Goal: Information Seeking & Learning: Learn about a topic

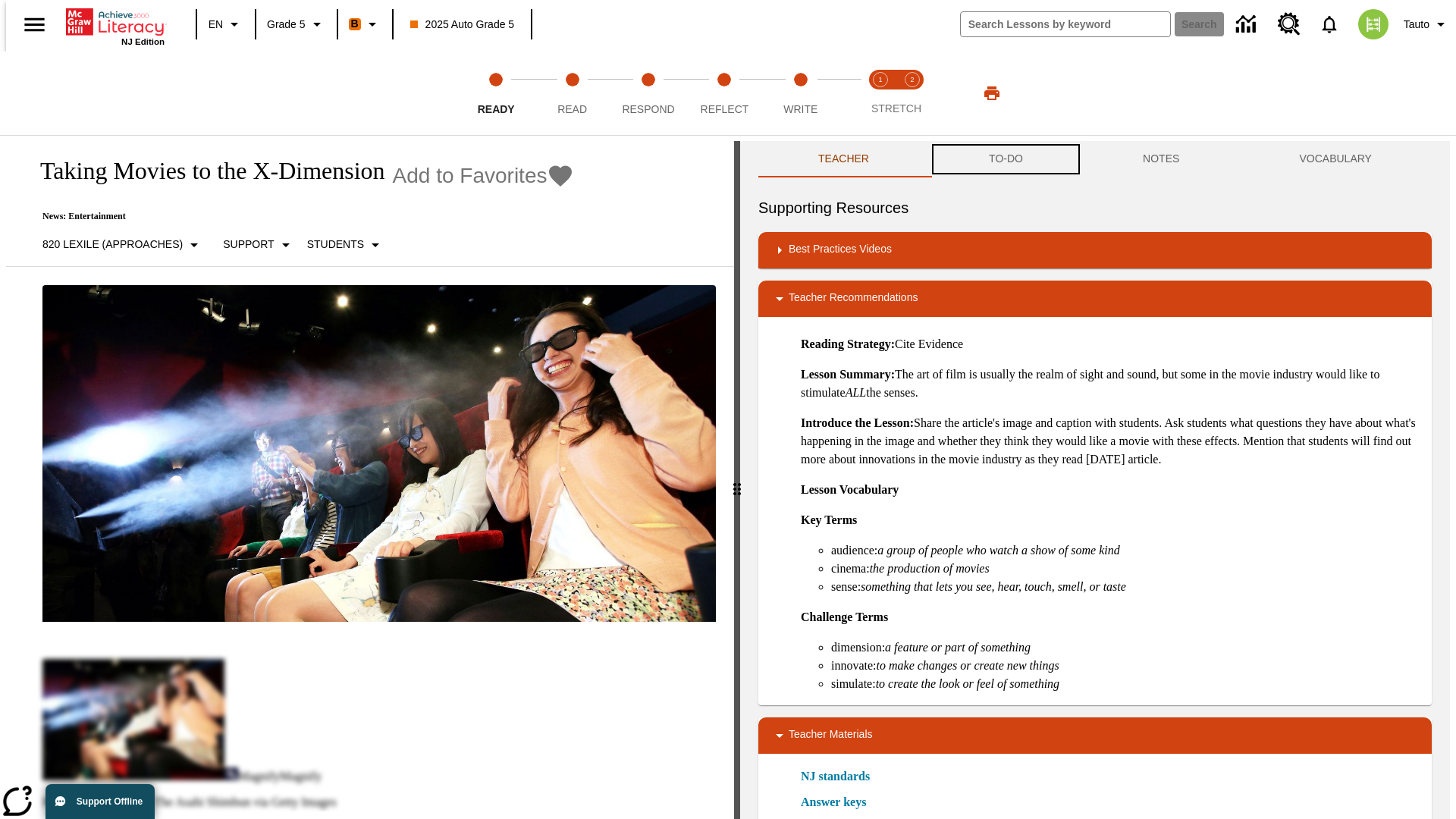
click at [1005, 159] on button "TO-DO" at bounding box center [1006, 159] width 154 height 37
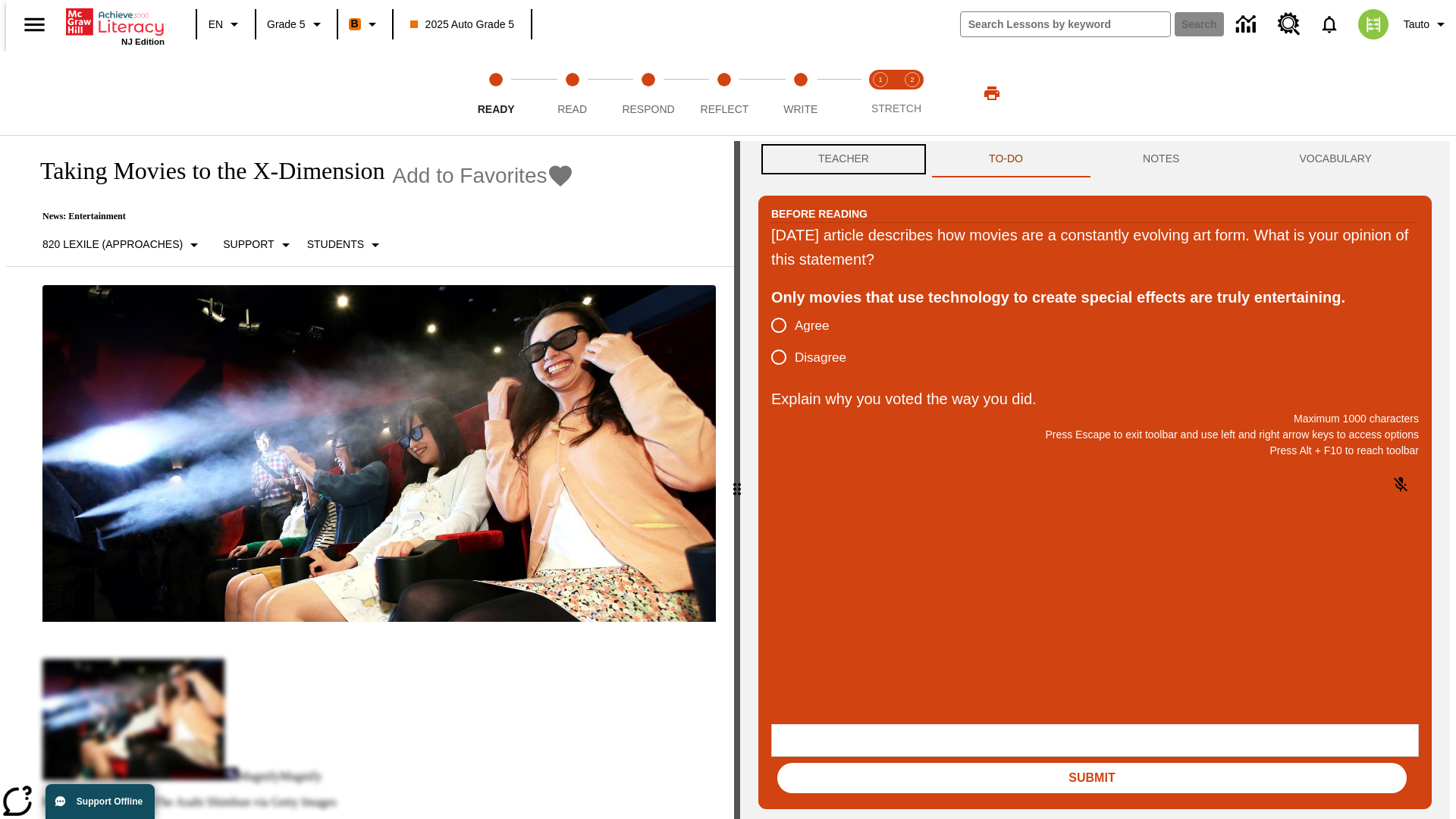
scroll to position [1, 0]
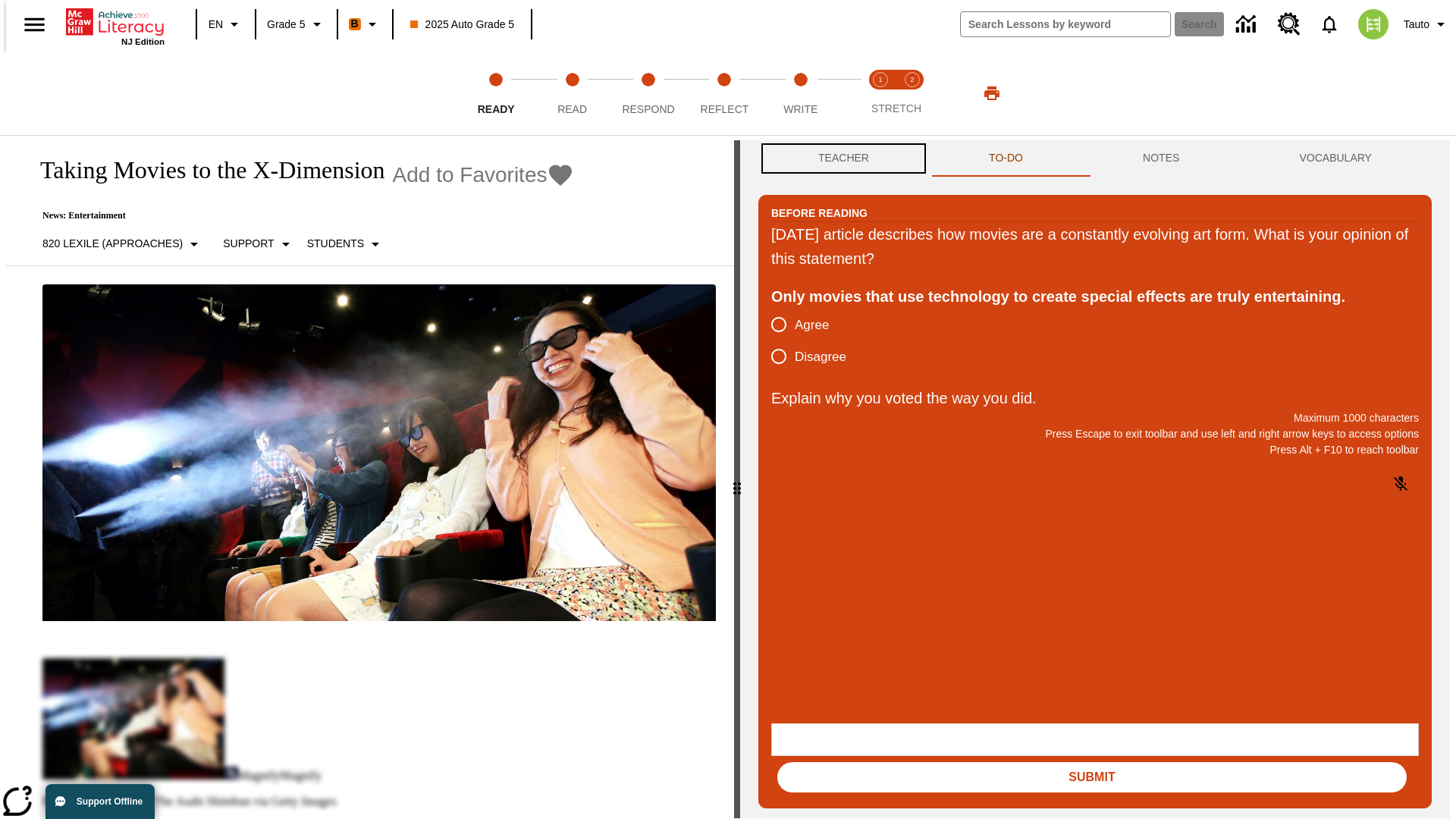
click at [839, 159] on button "Teacher" at bounding box center [844, 158] width 171 height 37
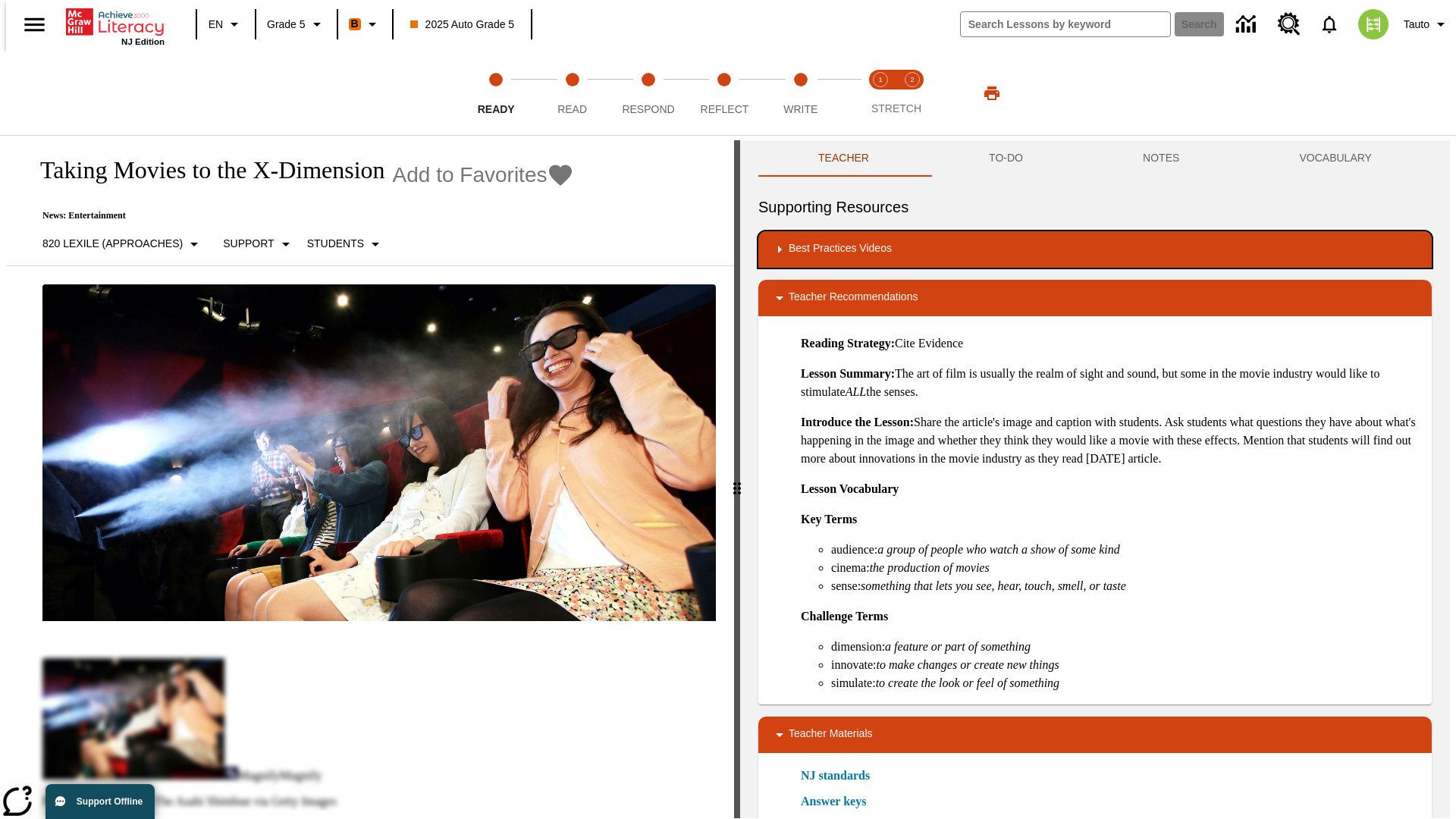
click at [1095, 249] on div "Best Practices Videos" at bounding box center [1095, 249] width 649 height 18
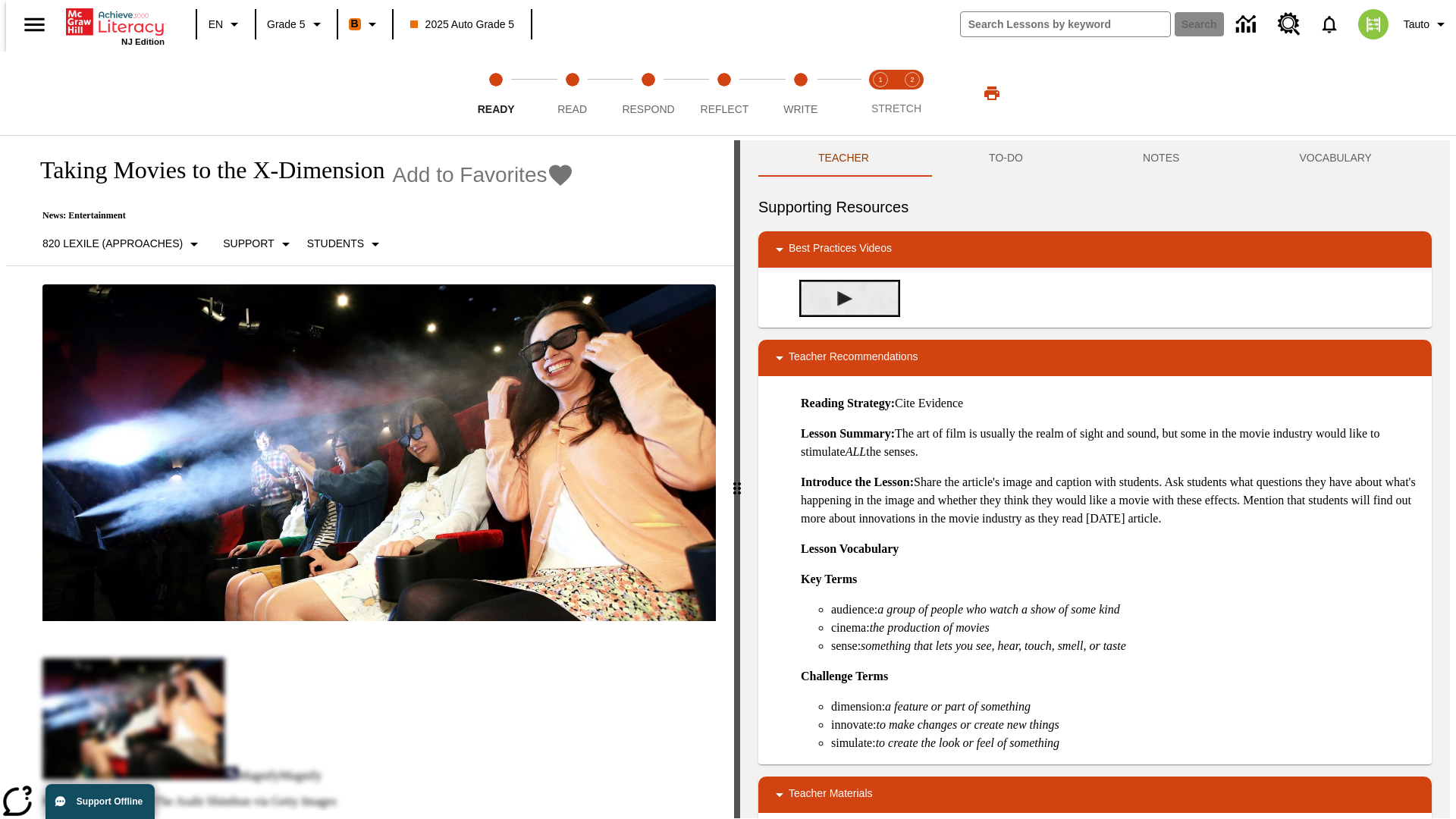
click at [839, 298] on img "Building Academic Vocabulary" at bounding box center [845, 299] width 15 height 15
click at [572, 93] on span "Read" at bounding box center [572, 103] width 30 height 27
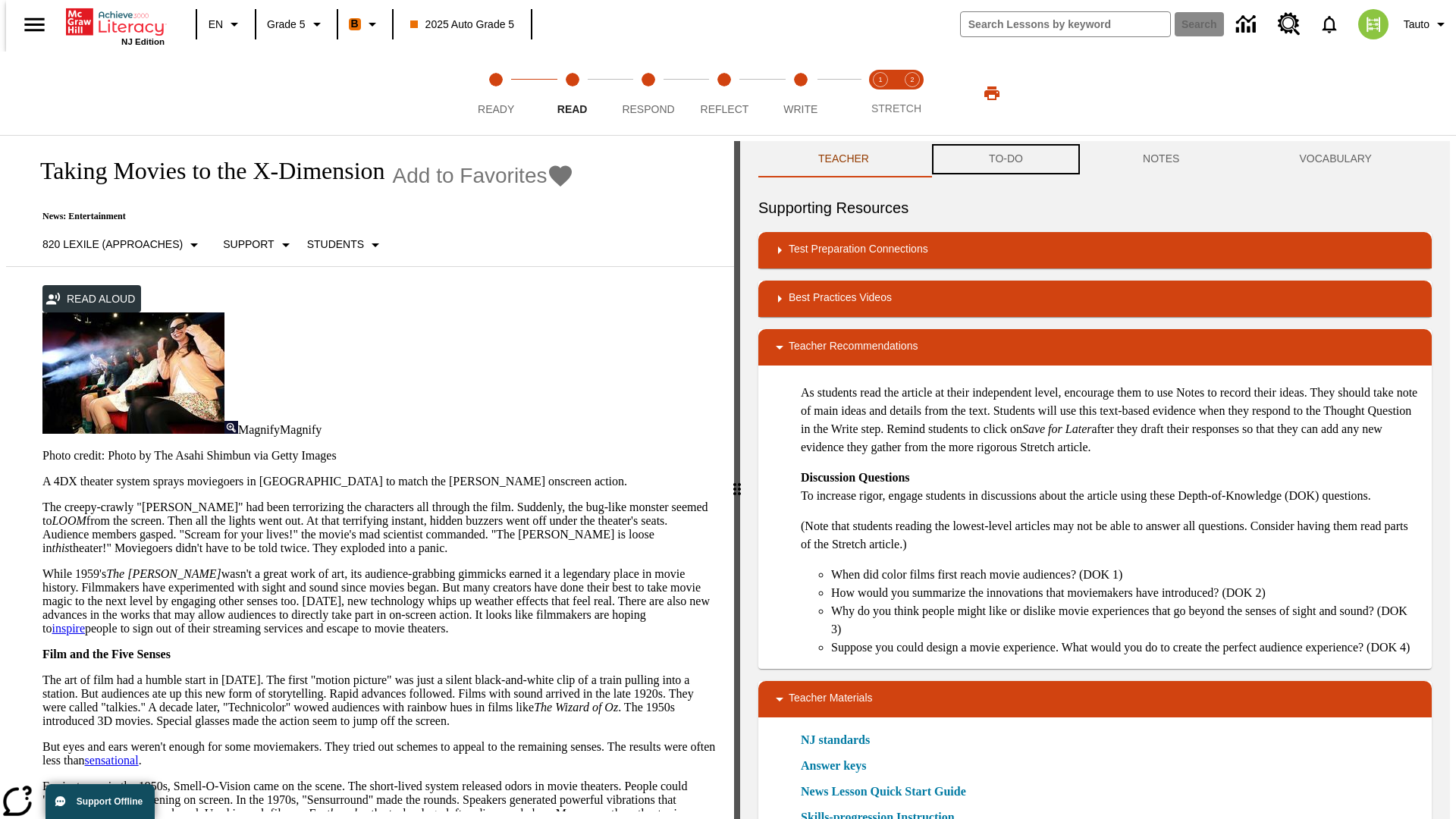
scroll to position [1, 0]
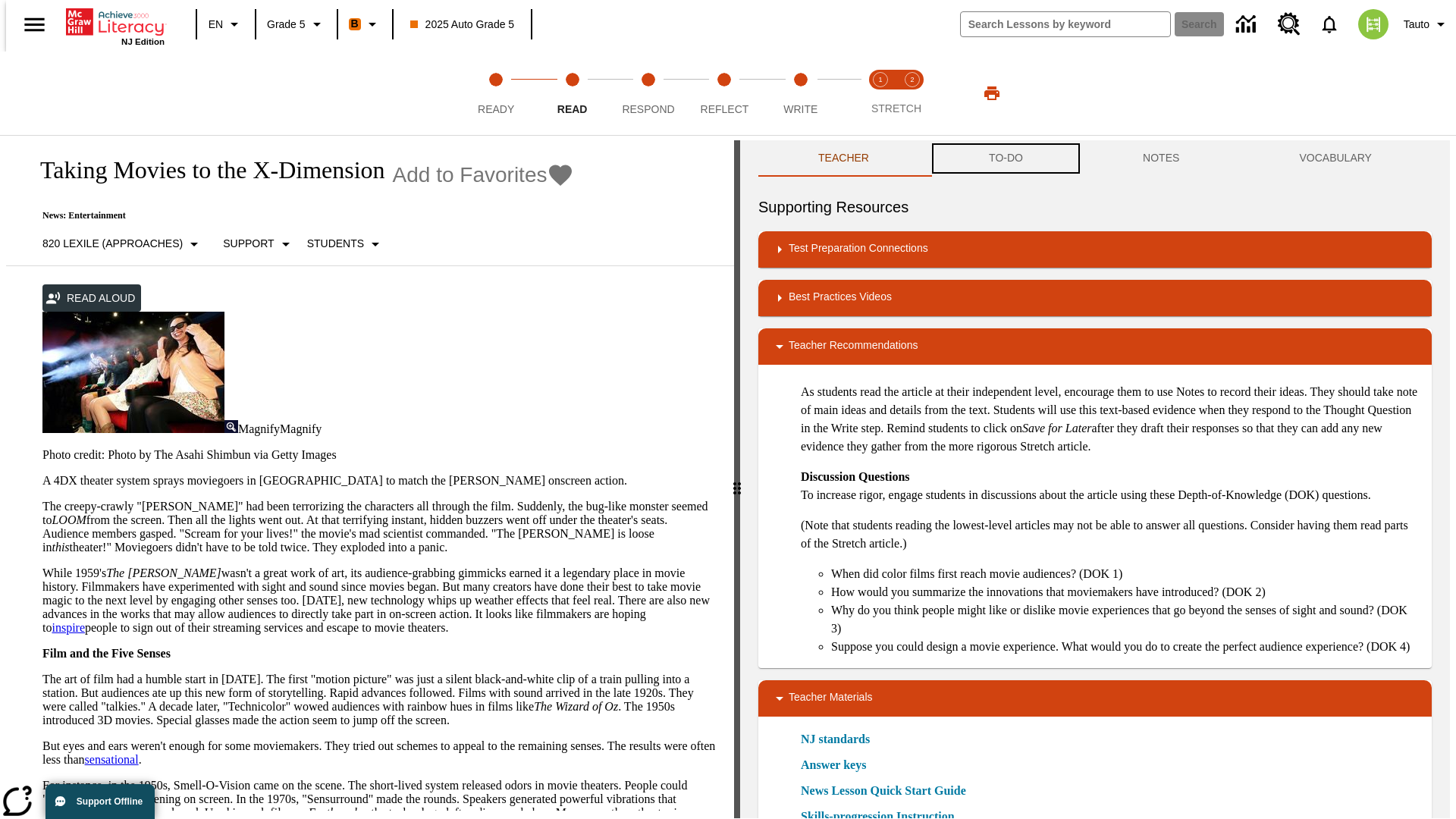
click at [1005, 159] on button "TO-DO" at bounding box center [1006, 158] width 154 height 37
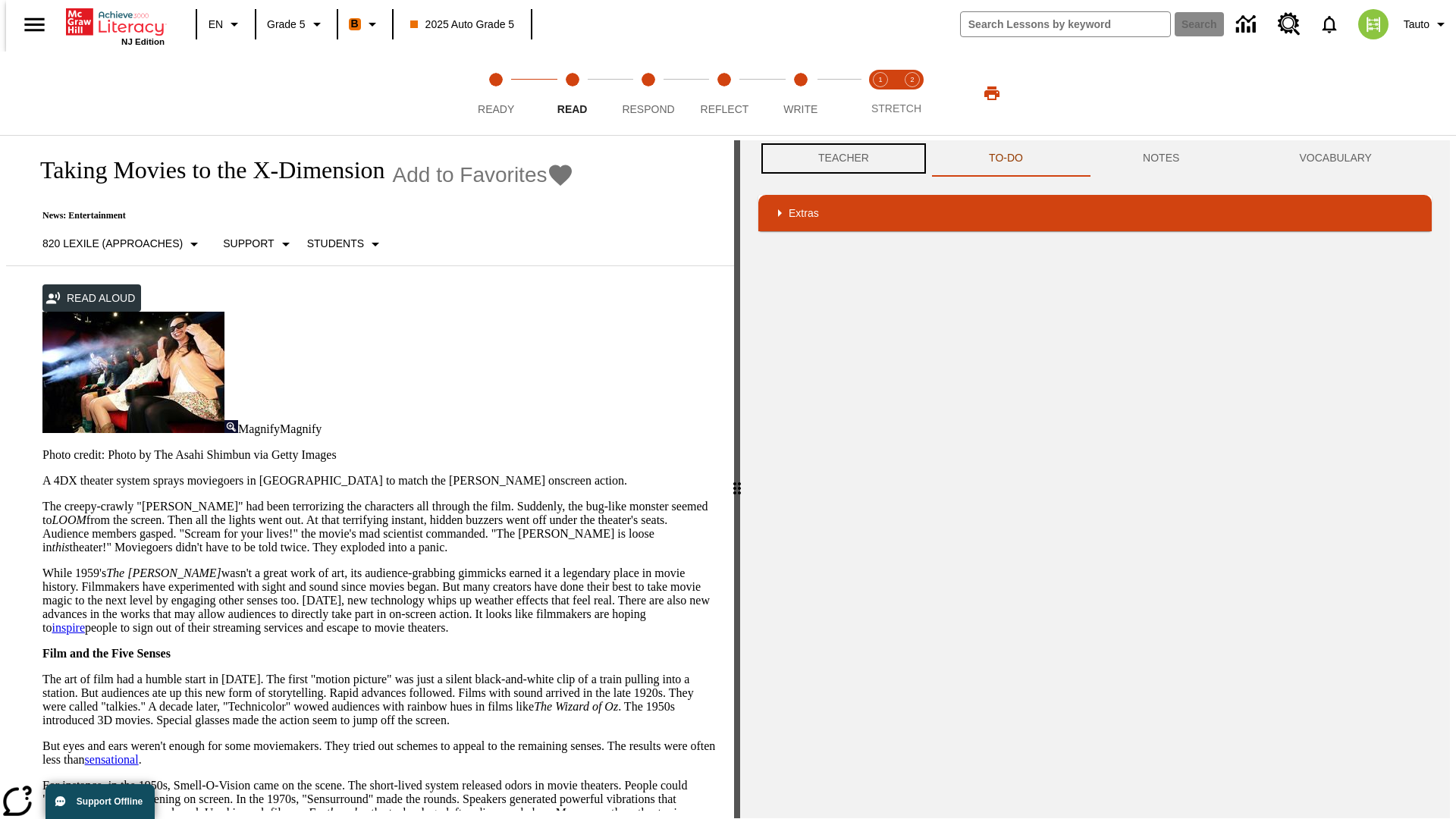
click at [839, 158] on button "Teacher" at bounding box center [844, 158] width 171 height 37
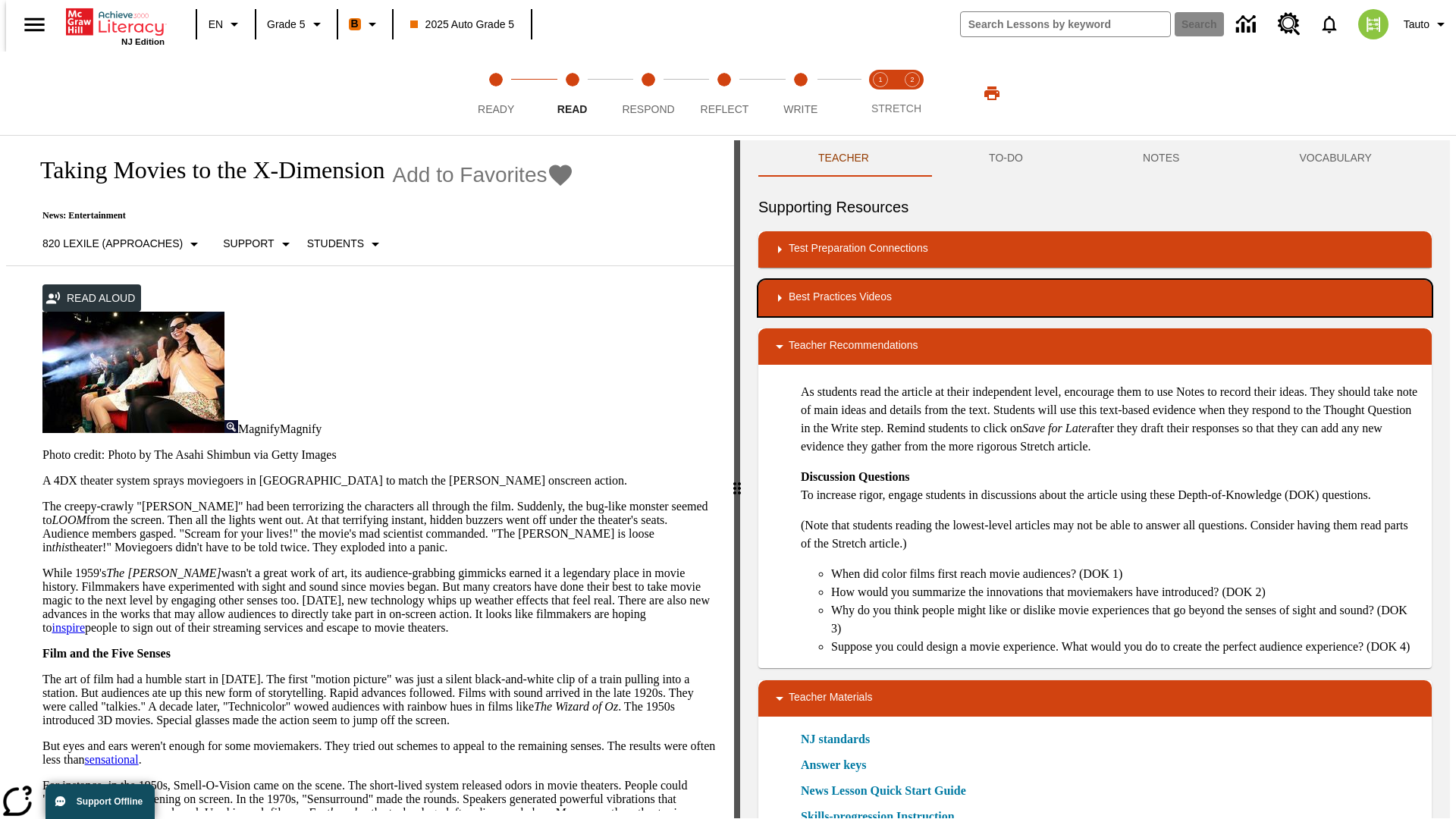
click at [1095, 298] on div "Best Practices Videos" at bounding box center [1095, 297] width 649 height 18
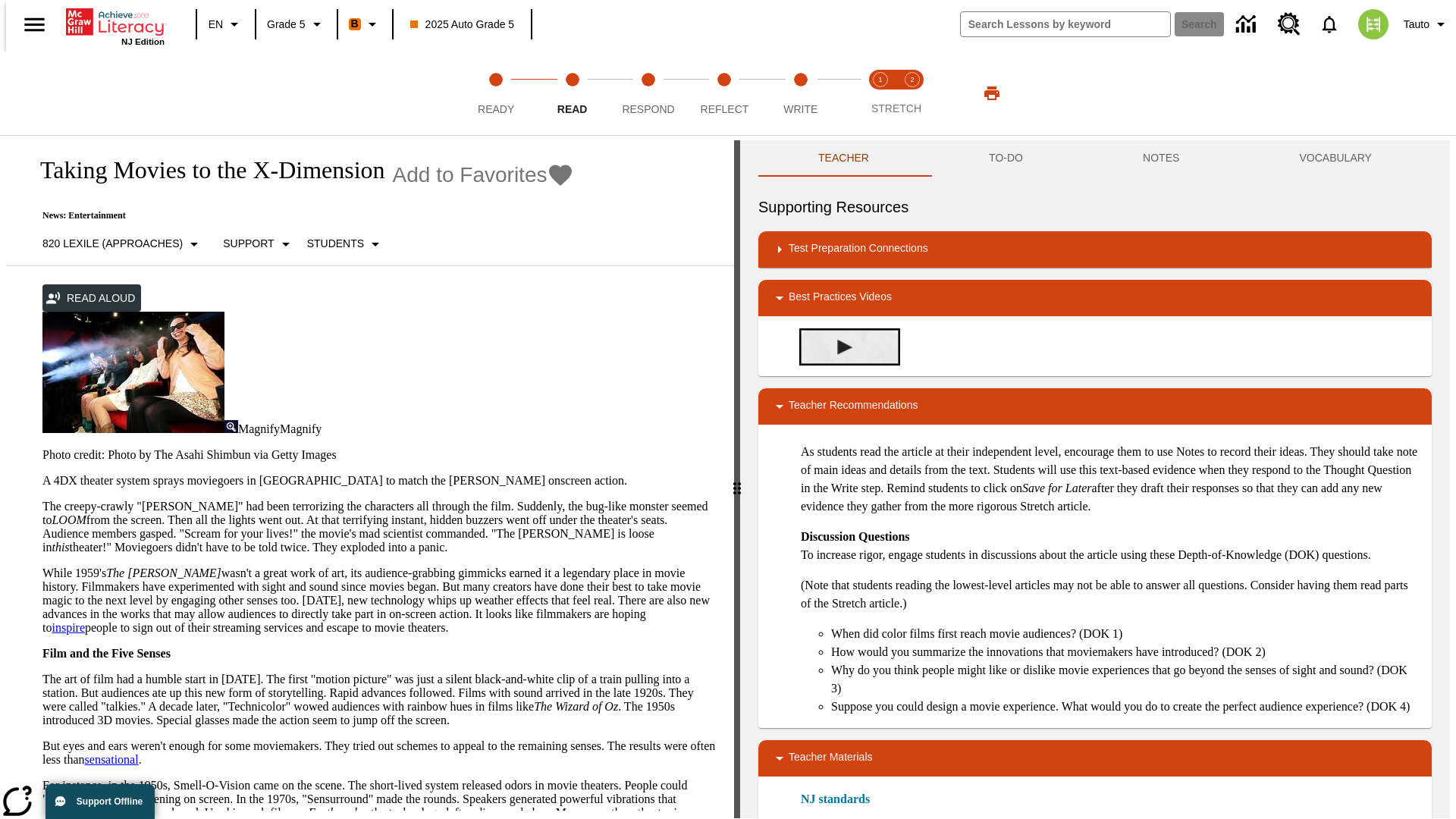
click at [839, 347] on img "Summarization" at bounding box center [845, 348] width 15 height 15
click at [880, 93] on span "Stretch Read step 1 of 2" at bounding box center [880, 103] width 20 height 27
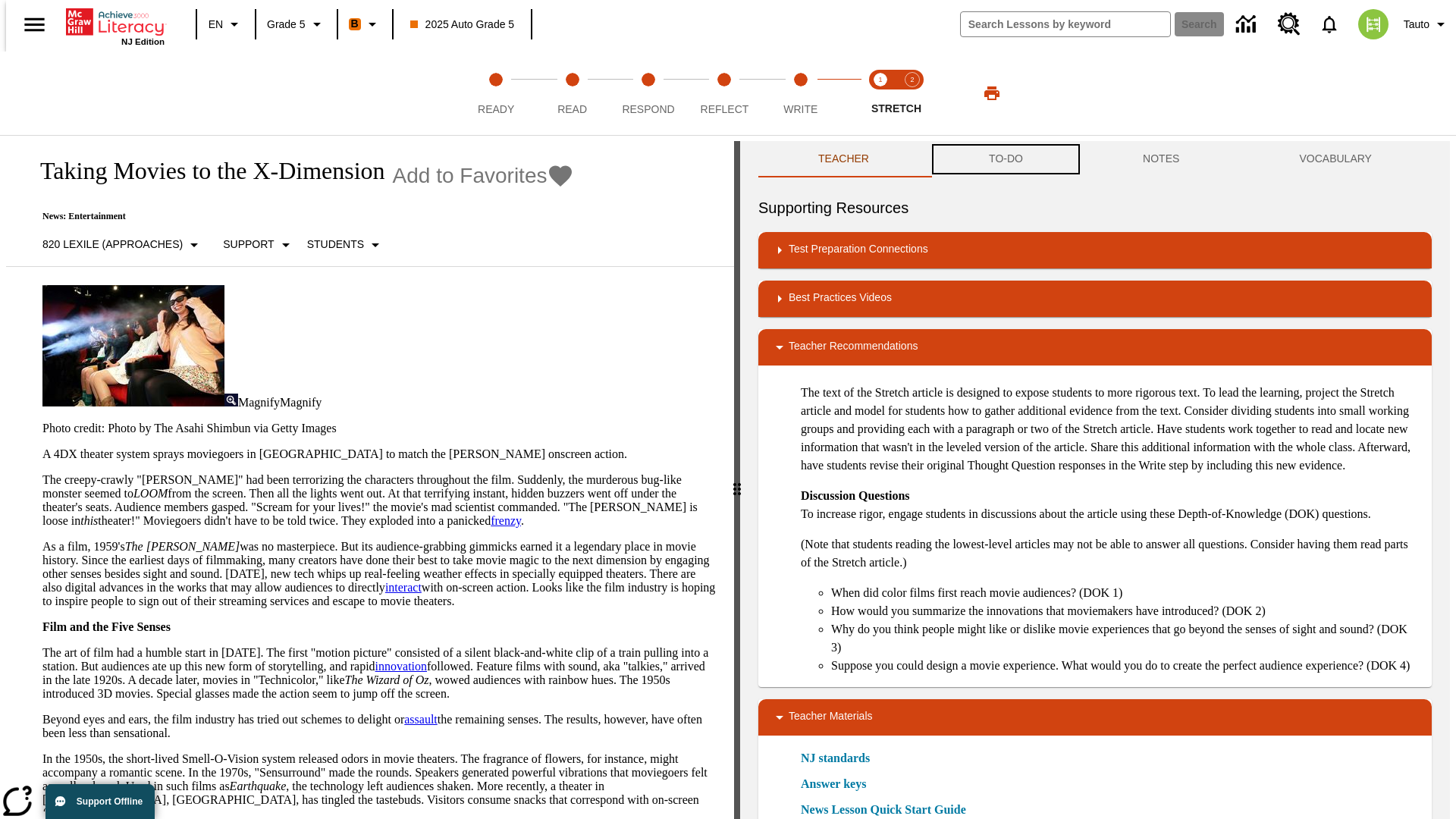
scroll to position [1, 0]
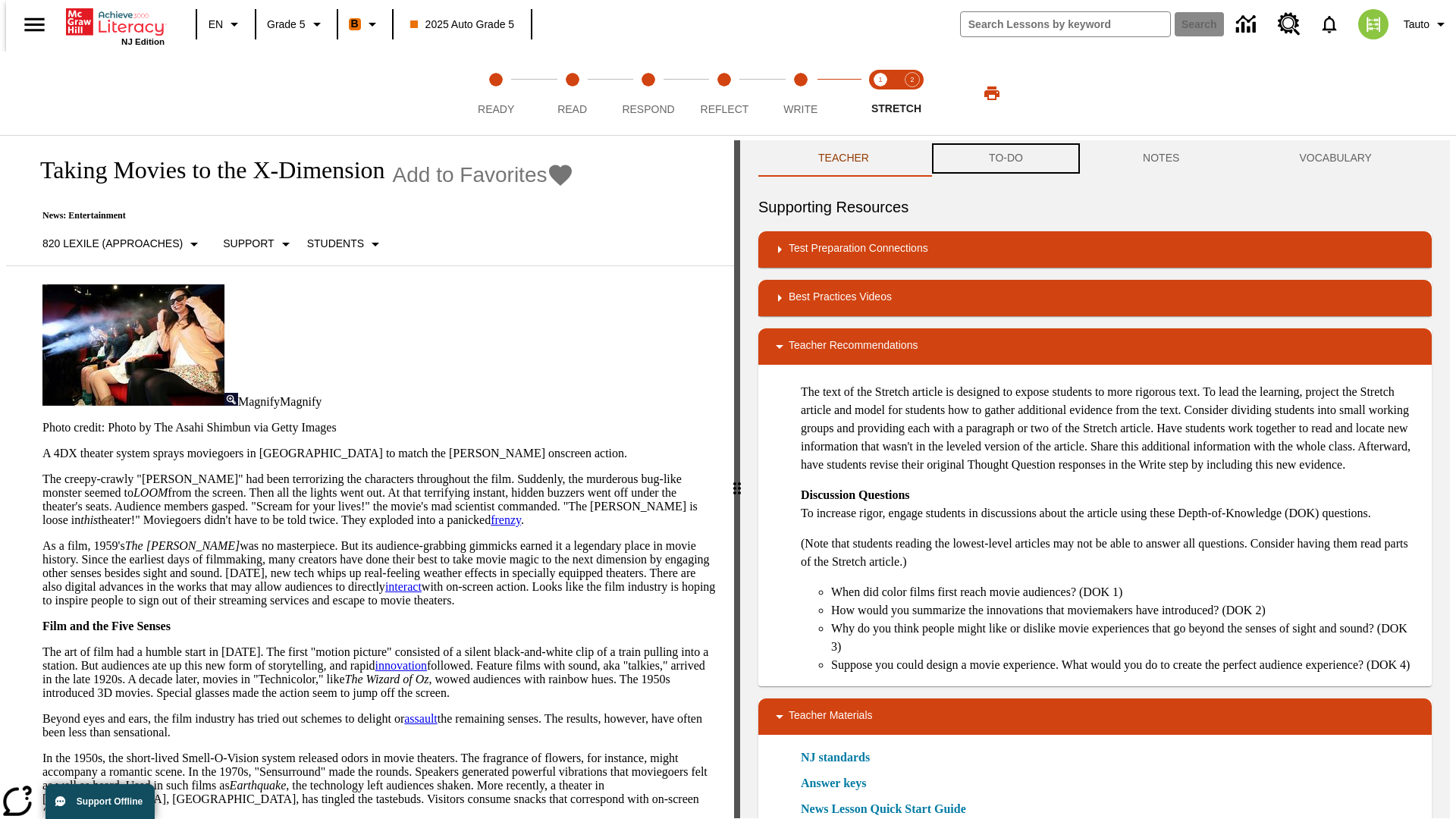
click at [1005, 159] on button "TO-DO" at bounding box center [1006, 158] width 154 height 37
